Goal: Find specific page/section: Find specific page/section

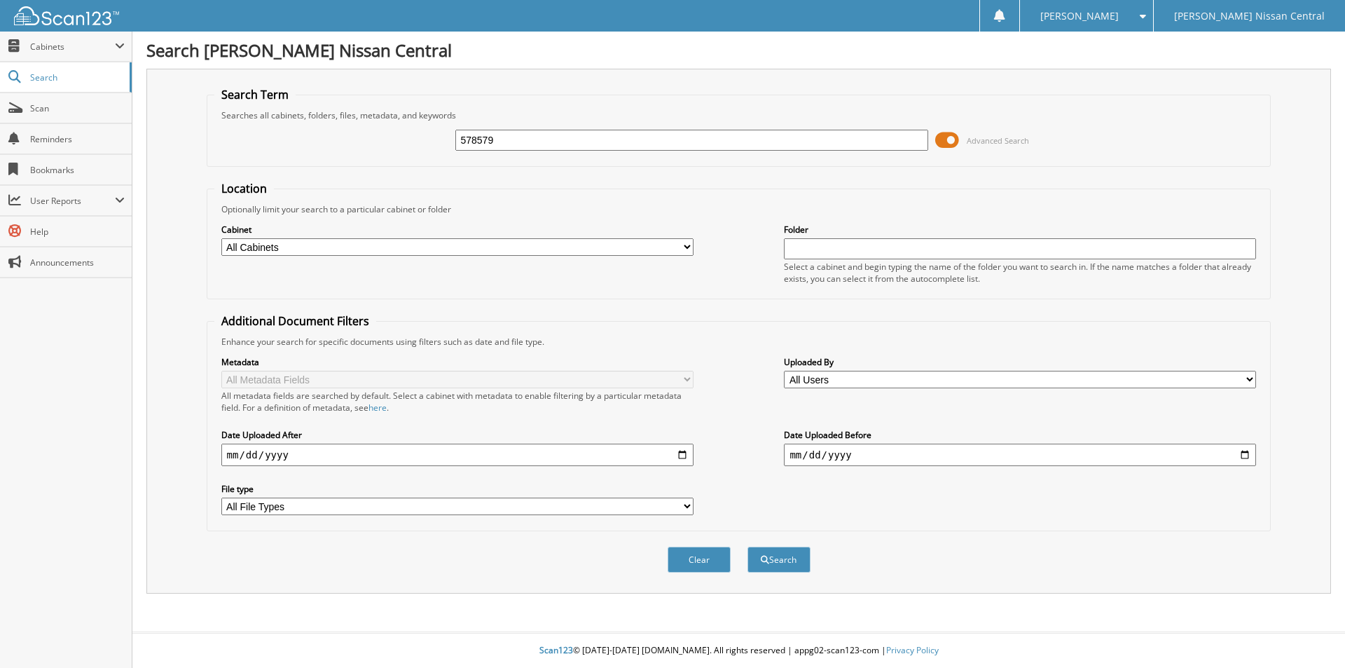
type input "578579"
click at [747, 546] on button "Search" at bounding box center [778, 559] width 63 height 26
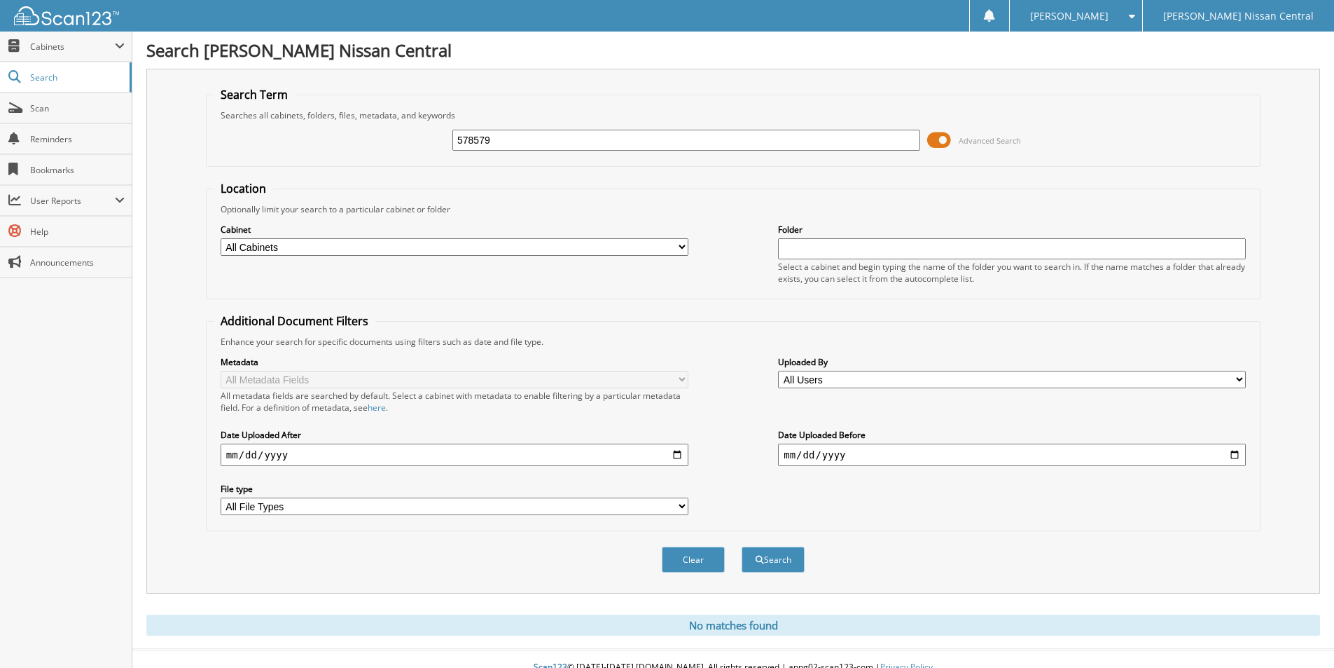
drag, startPoint x: 481, startPoint y: 141, endPoint x: 431, endPoint y: 142, distance: 49.0
click at [431, 142] on div "578579 Advanced Search" at bounding box center [733, 140] width 1039 height 38
type input "578627"
click at [742, 546] on button "Search" at bounding box center [773, 559] width 63 height 26
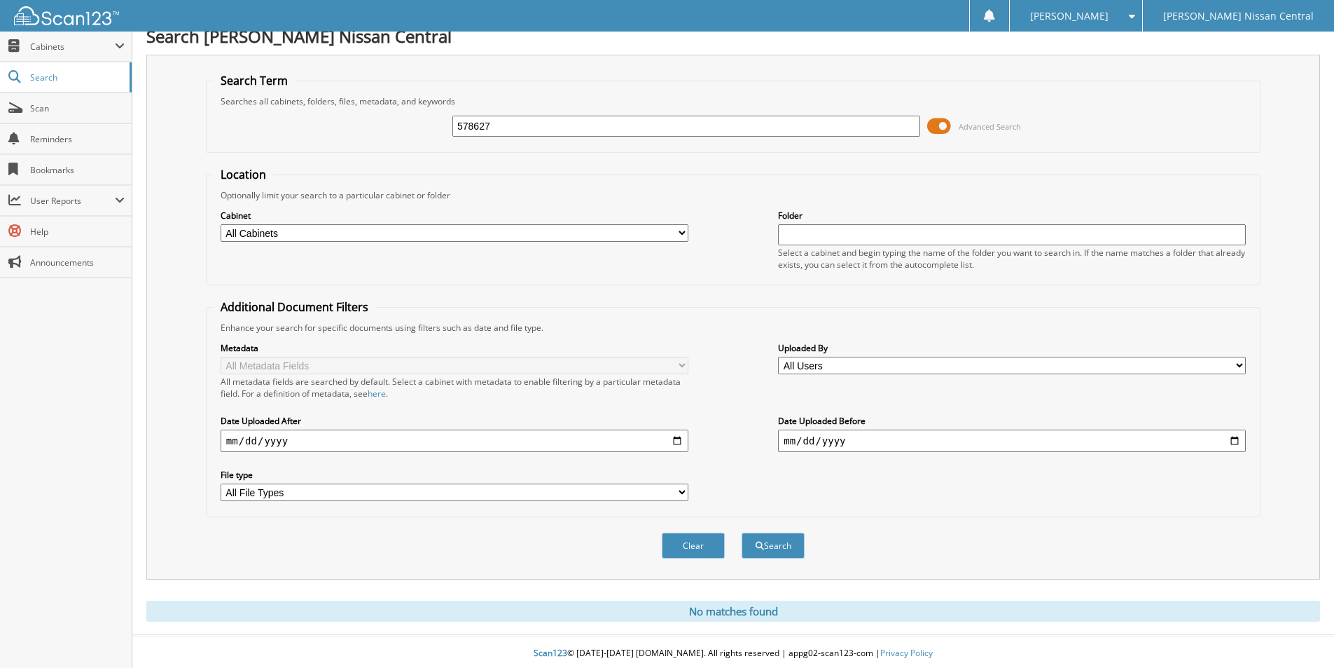
scroll to position [18, 0]
